Goal: Task Accomplishment & Management: Manage account settings

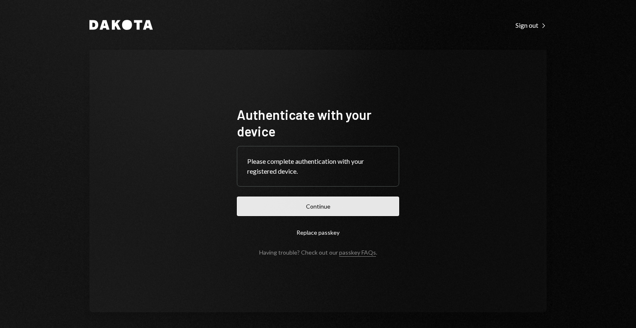
click at [325, 207] on button "Continue" at bounding box center [318, 205] width 162 height 19
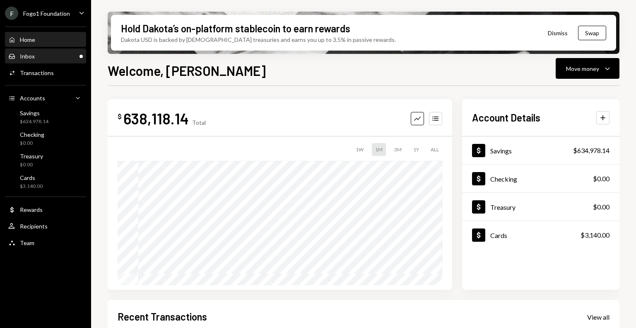
click at [46, 58] on div "Inbox Inbox" at bounding box center [45, 56] width 75 height 7
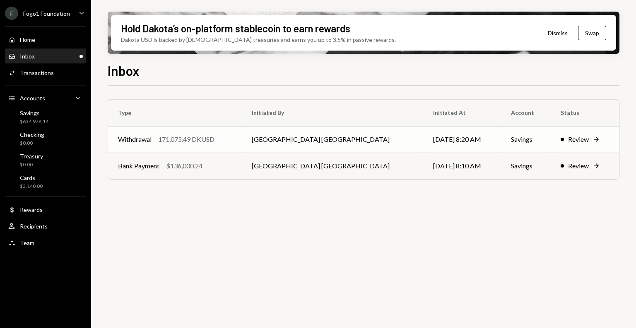
click at [232, 140] on div "Withdrawal 171,075.49 DKUSD" at bounding box center [175, 139] width 114 height 10
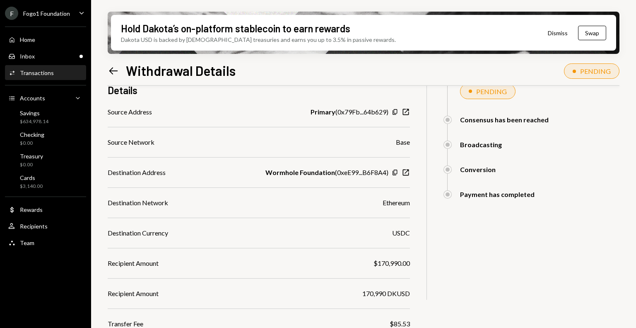
scroll to position [198, 0]
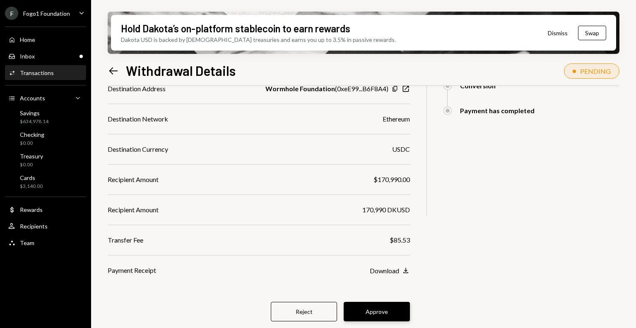
click at [376, 305] on button "Approve" at bounding box center [377, 311] width 66 height 19
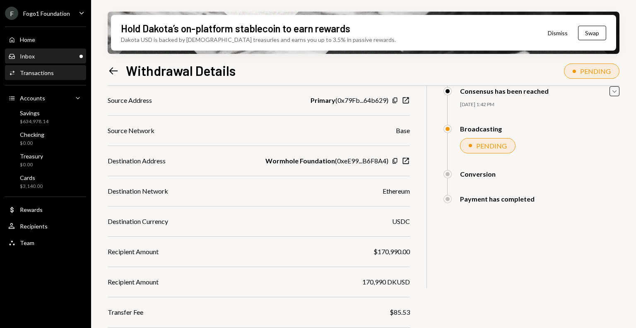
scroll to position [125, 0]
click at [55, 55] on div "Inbox Inbox" at bounding box center [45, 56] width 75 height 7
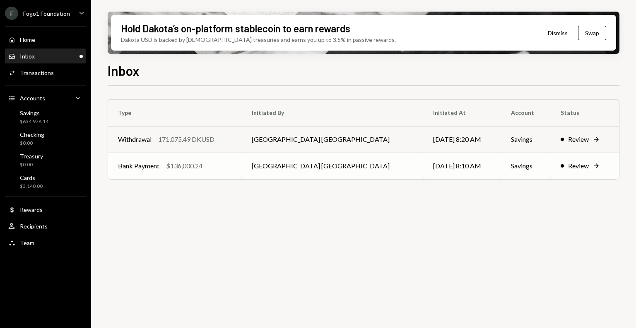
click at [231, 162] on div "Bank Payment $136,000.24" at bounding box center [175, 166] width 114 height 10
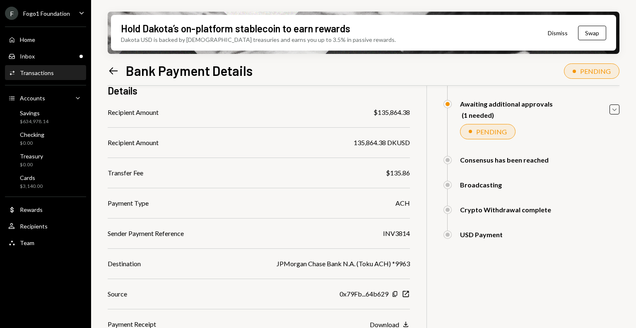
scroll to position [128, 0]
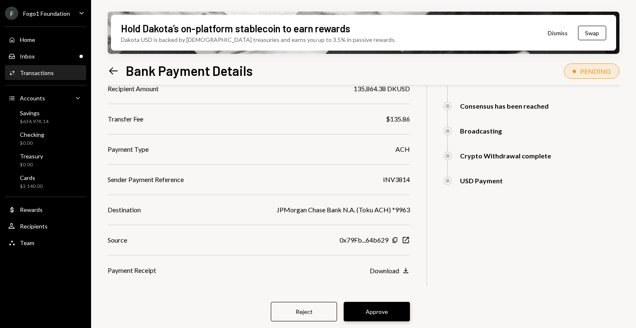
click at [373, 311] on button "Approve" at bounding box center [377, 311] width 66 height 19
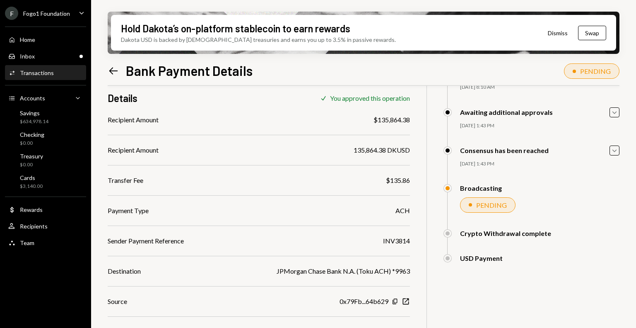
scroll to position [66, 0]
click at [39, 243] on div "Team Team" at bounding box center [45, 242] width 75 height 7
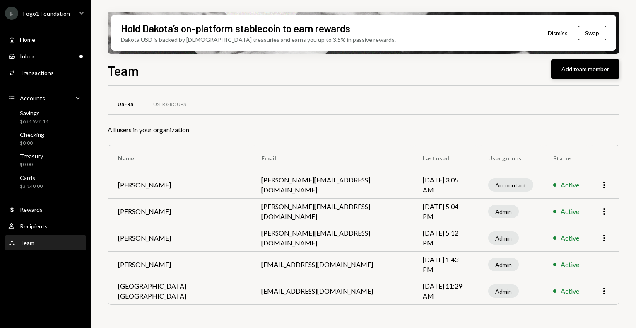
click at [575, 75] on button "Add team member" at bounding box center [585, 68] width 68 height 19
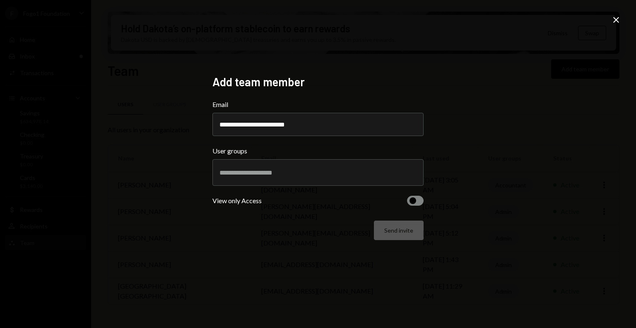
type input "**********"
click at [302, 185] on div at bounding box center [317, 172] width 211 height 27
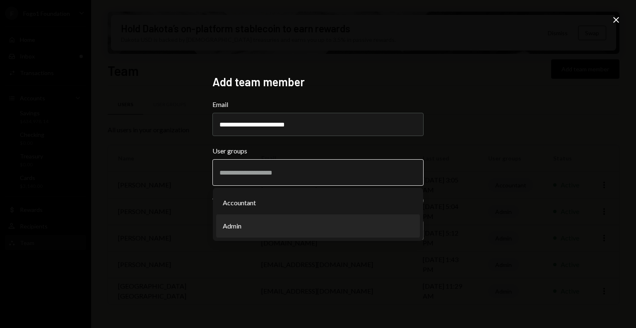
click at [248, 228] on li "Admin" at bounding box center [318, 225] width 204 height 23
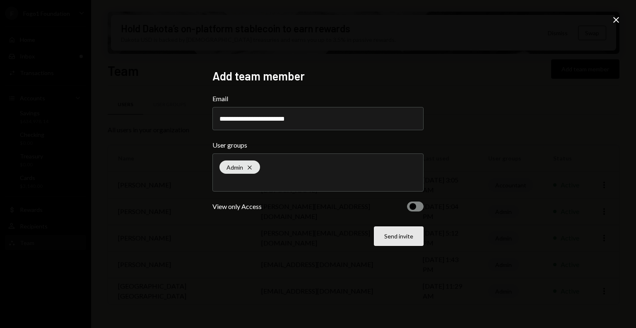
click at [398, 238] on button "Send invite" at bounding box center [399, 235] width 50 height 19
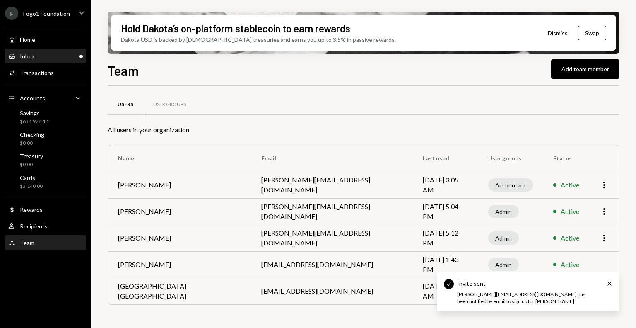
click at [57, 50] on div "Inbox Inbox" at bounding box center [45, 56] width 75 height 14
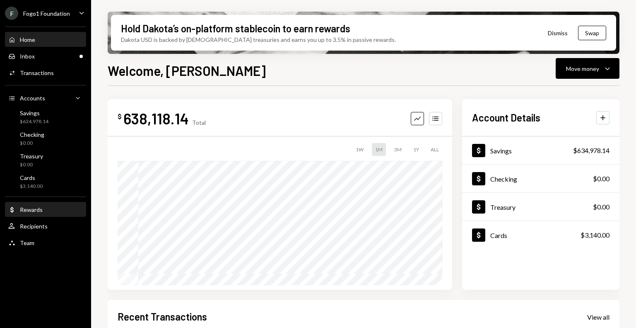
click at [55, 211] on div "Dollar Rewards" at bounding box center [45, 209] width 75 height 7
